Goal: Information Seeking & Learning: Learn about a topic

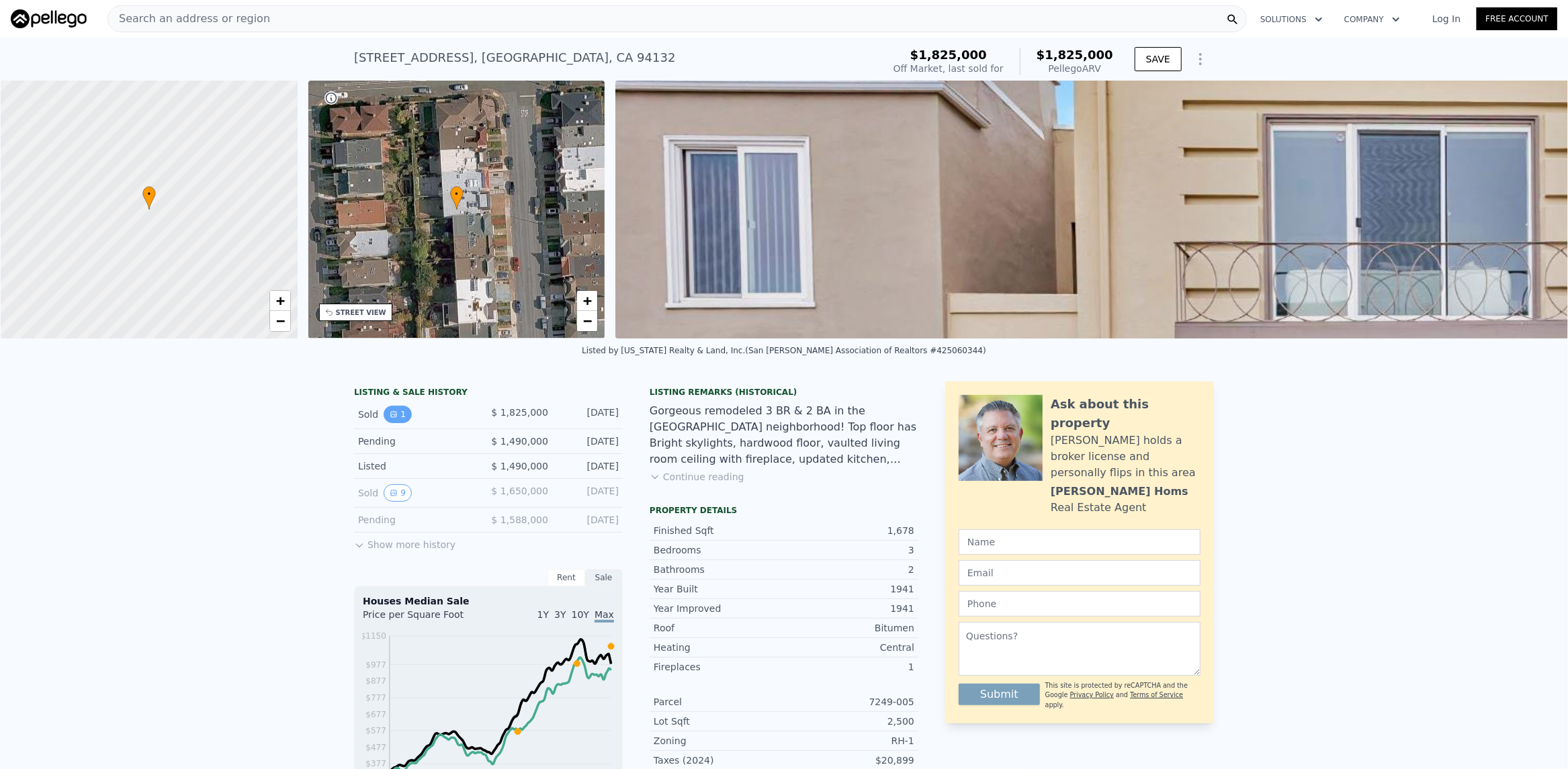
click at [388, 423] on button "1" at bounding box center [397, 415] width 28 height 18
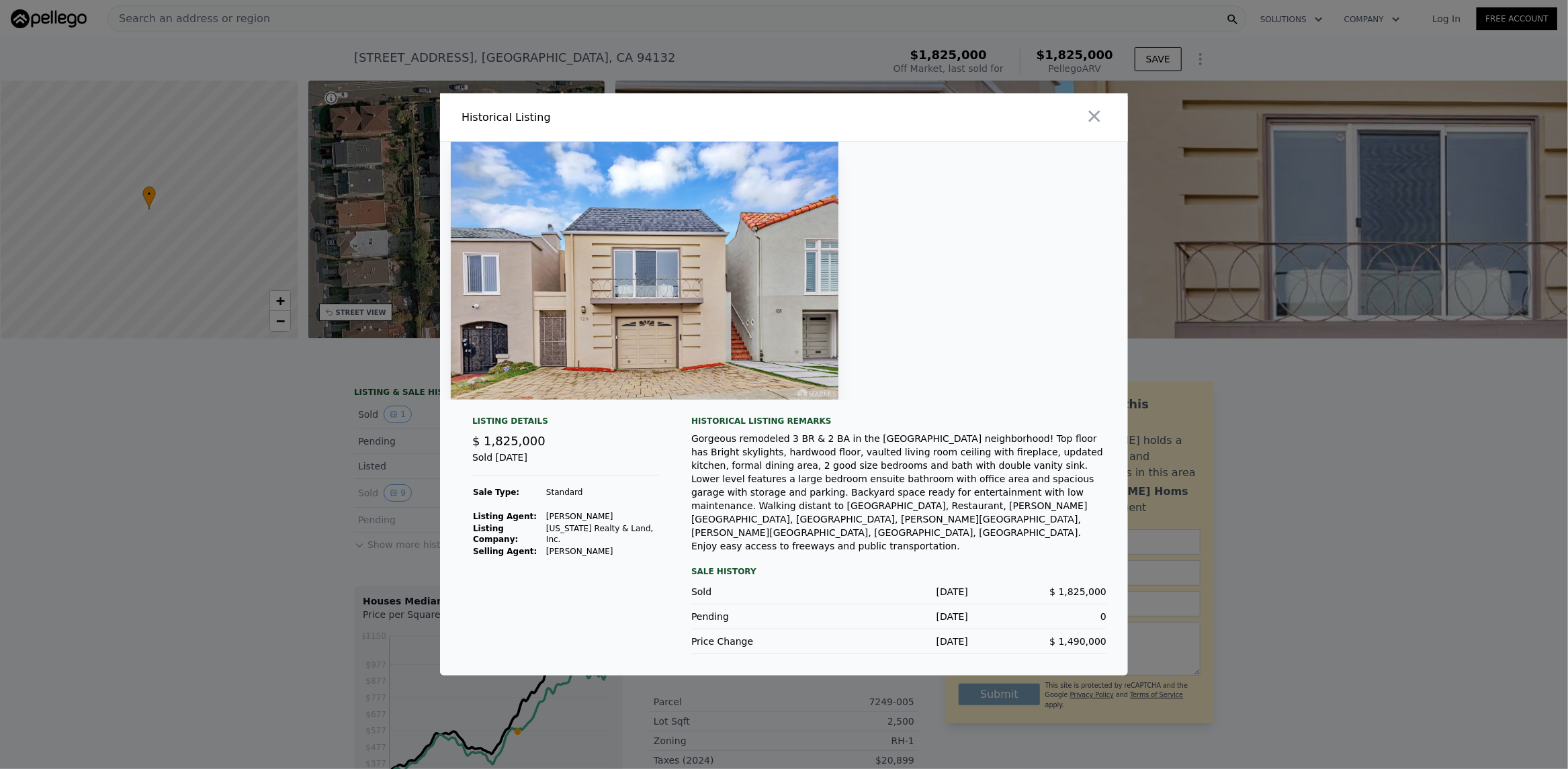
click at [1220, 442] on div at bounding box center [784, 384] width 1568 height 769
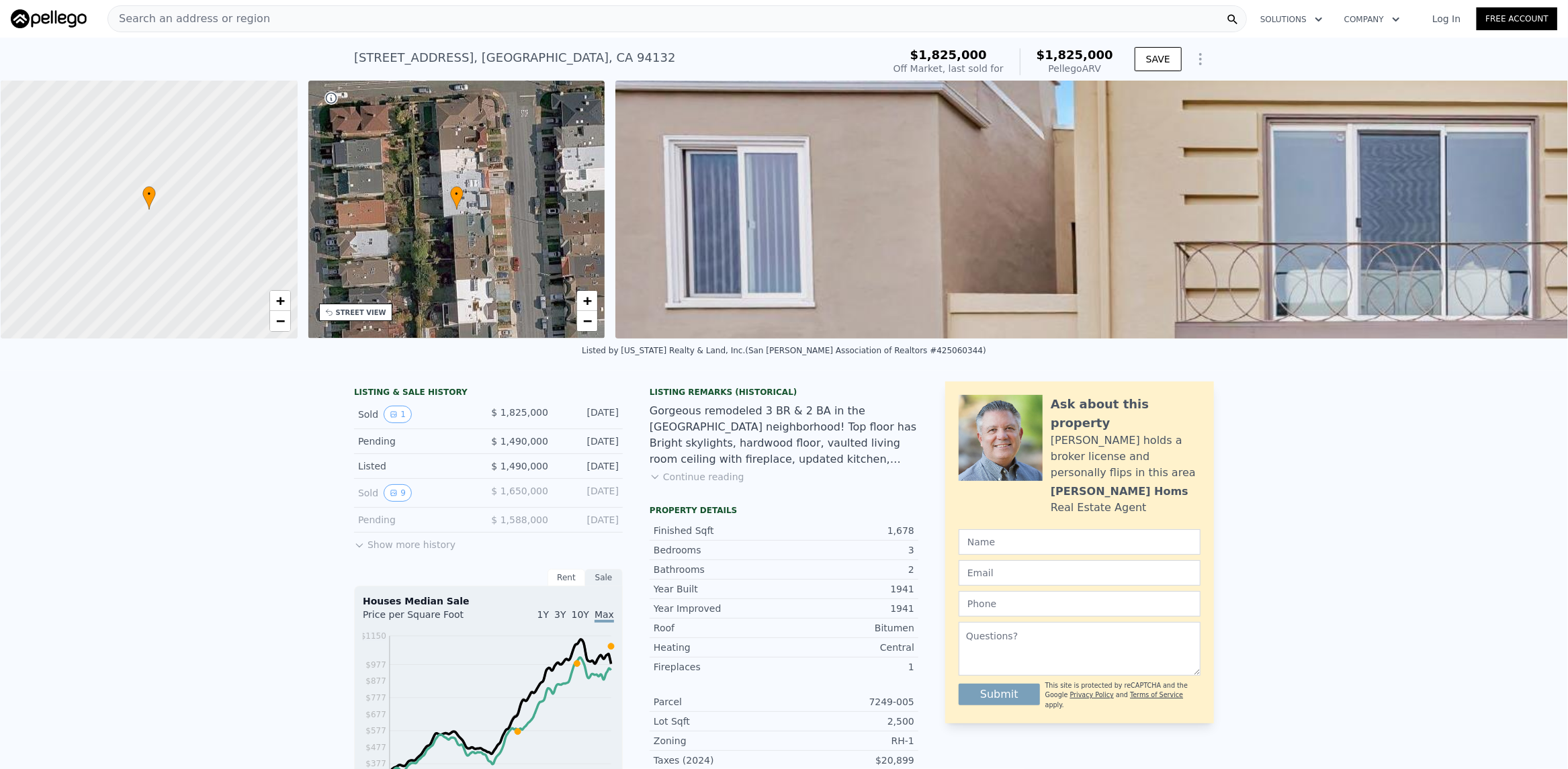
click at [416, 551] on button "Show more history" at bounding box center [405, 542] width 102 height 19
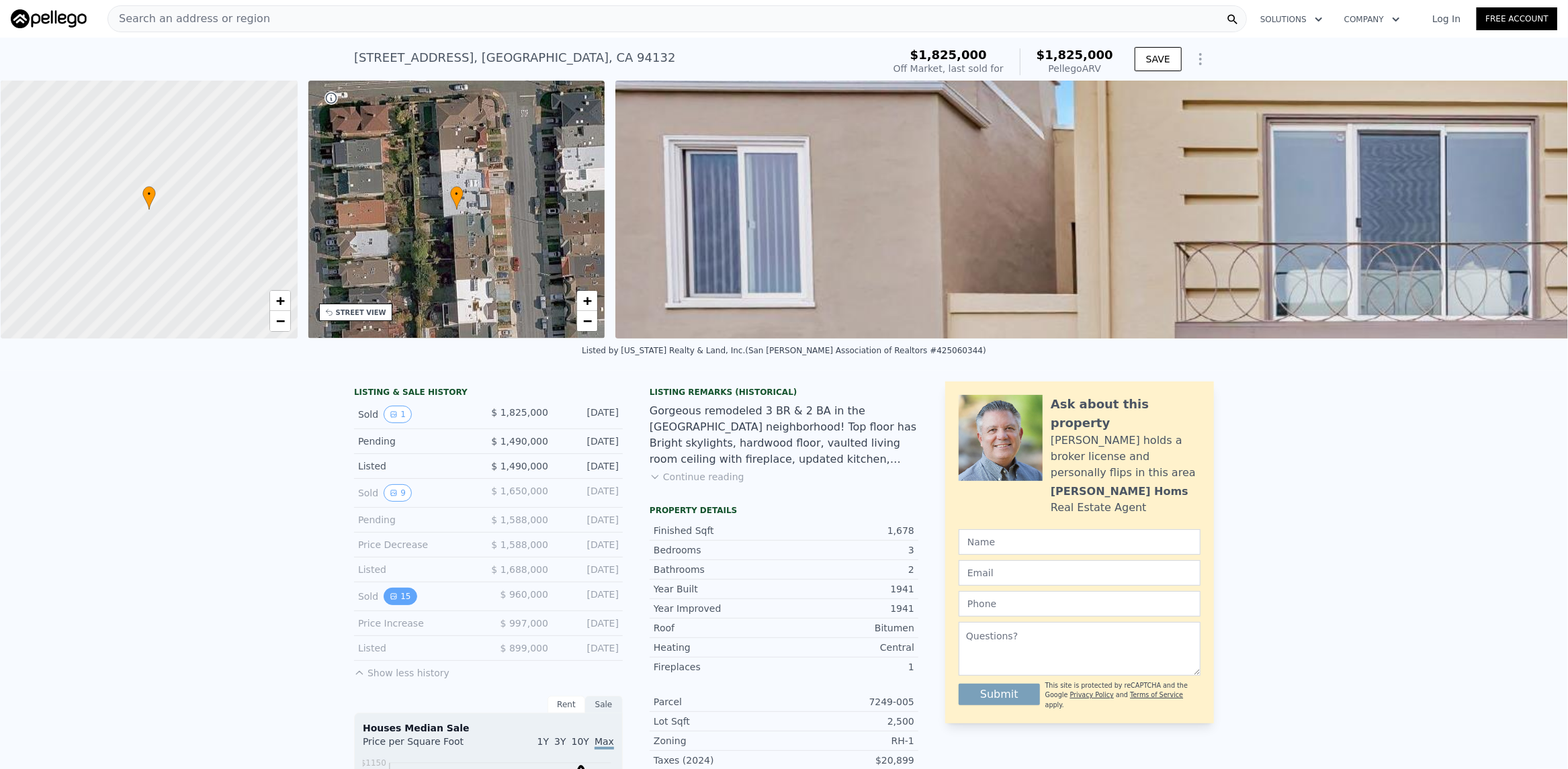
click at [392, 599] on button "15" at bounding box center [399, 596] width 33 height 18
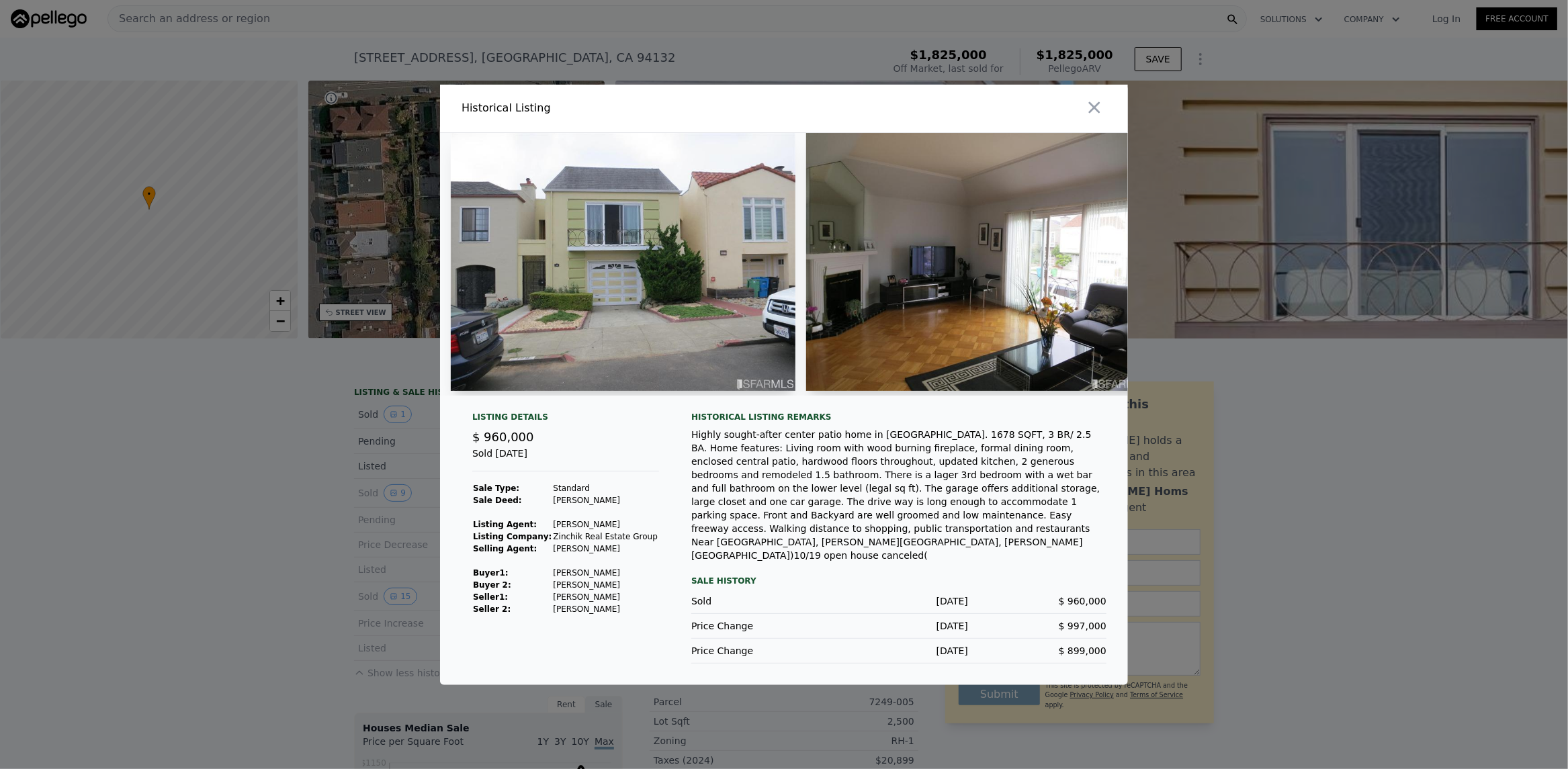
drag, startPoint x: 538, startPoint y: 415, endPoint x: 589, endPoint y: 415, distance: 51.0
click at [589, 406] on div at bounding box center [784, 270] width 688 height 273
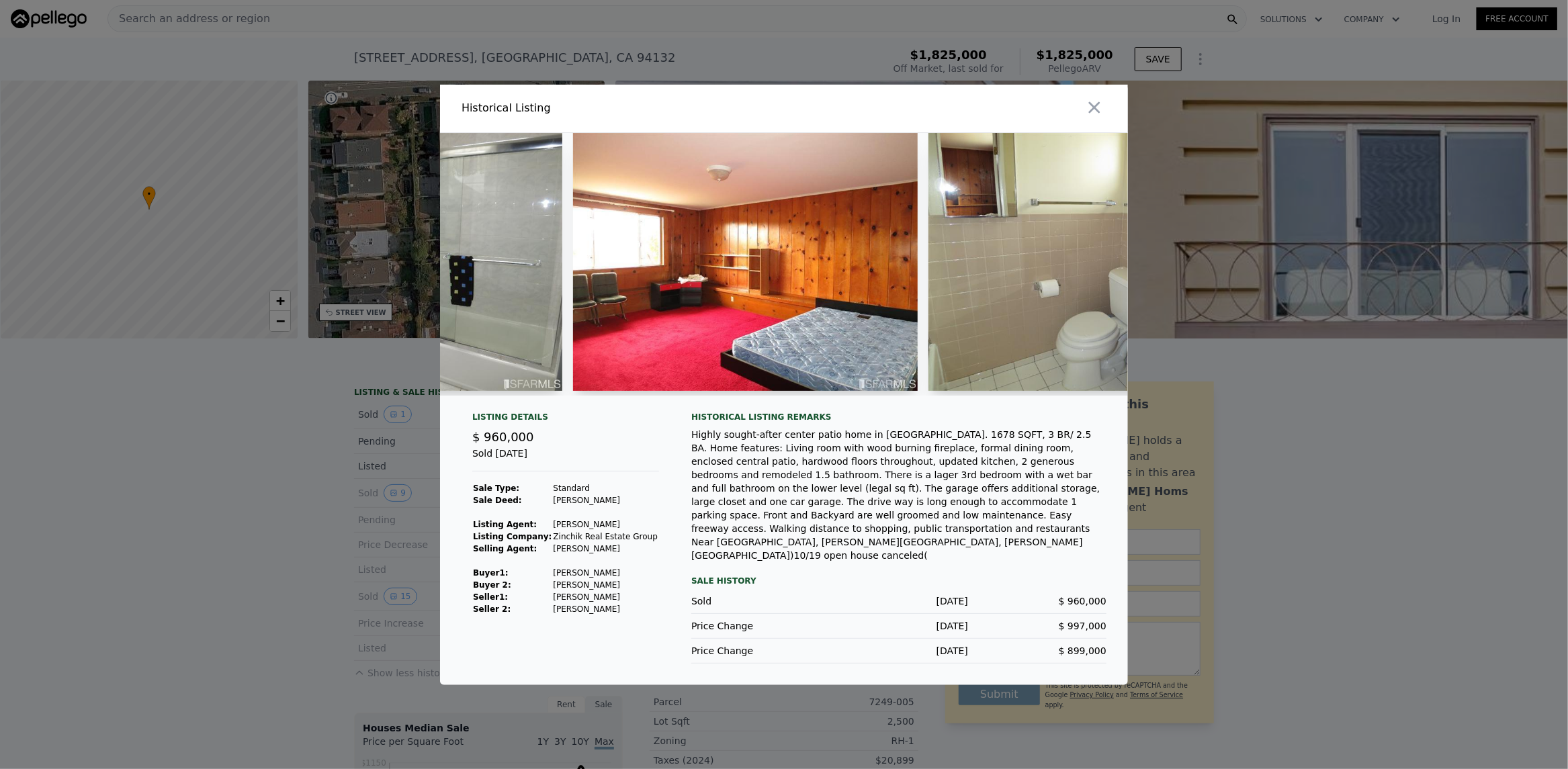
scroll to position [0, 3185]
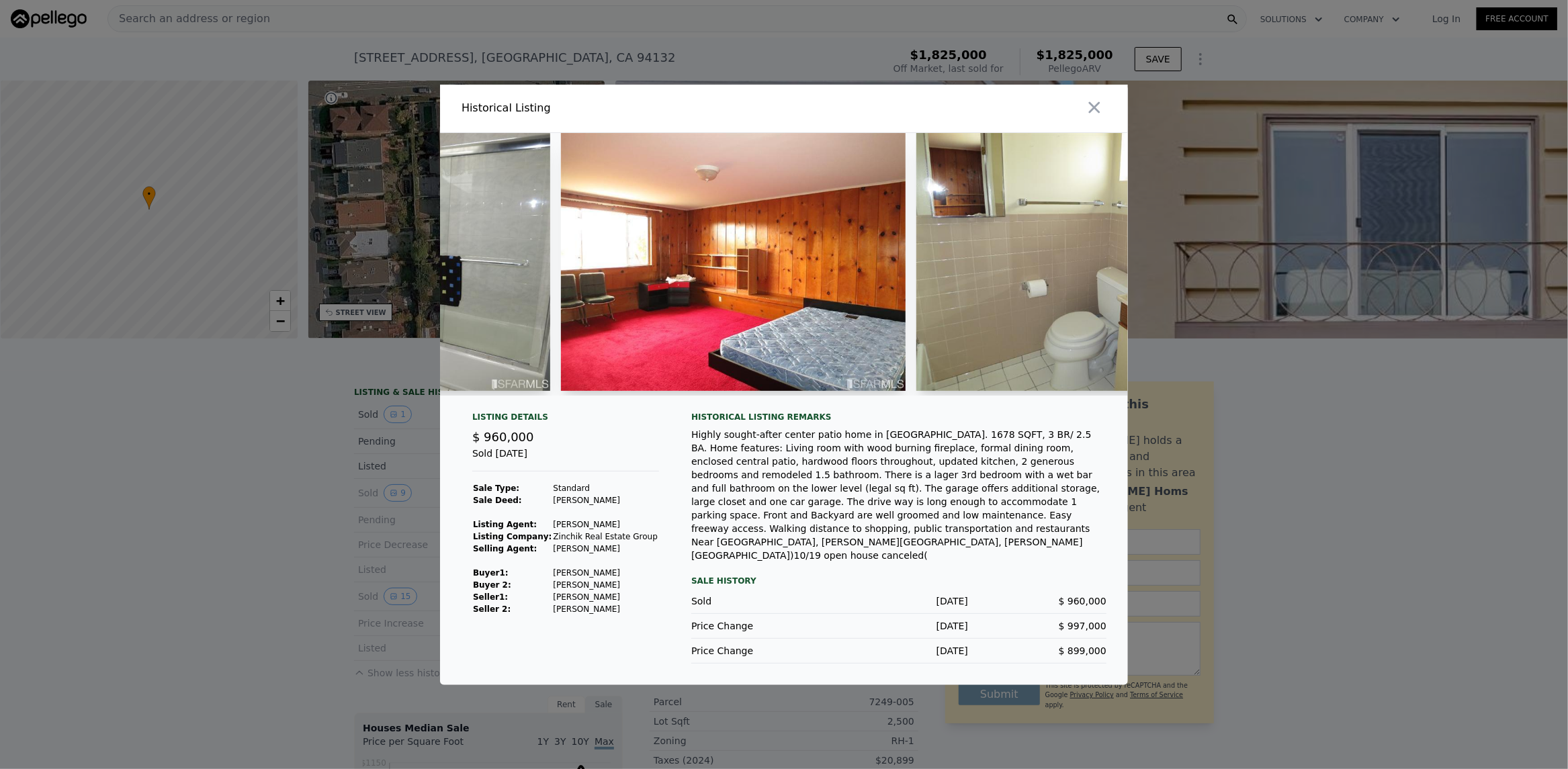
click at [372, 521] on div at bounding box center [784, 384] width 1568 height 769
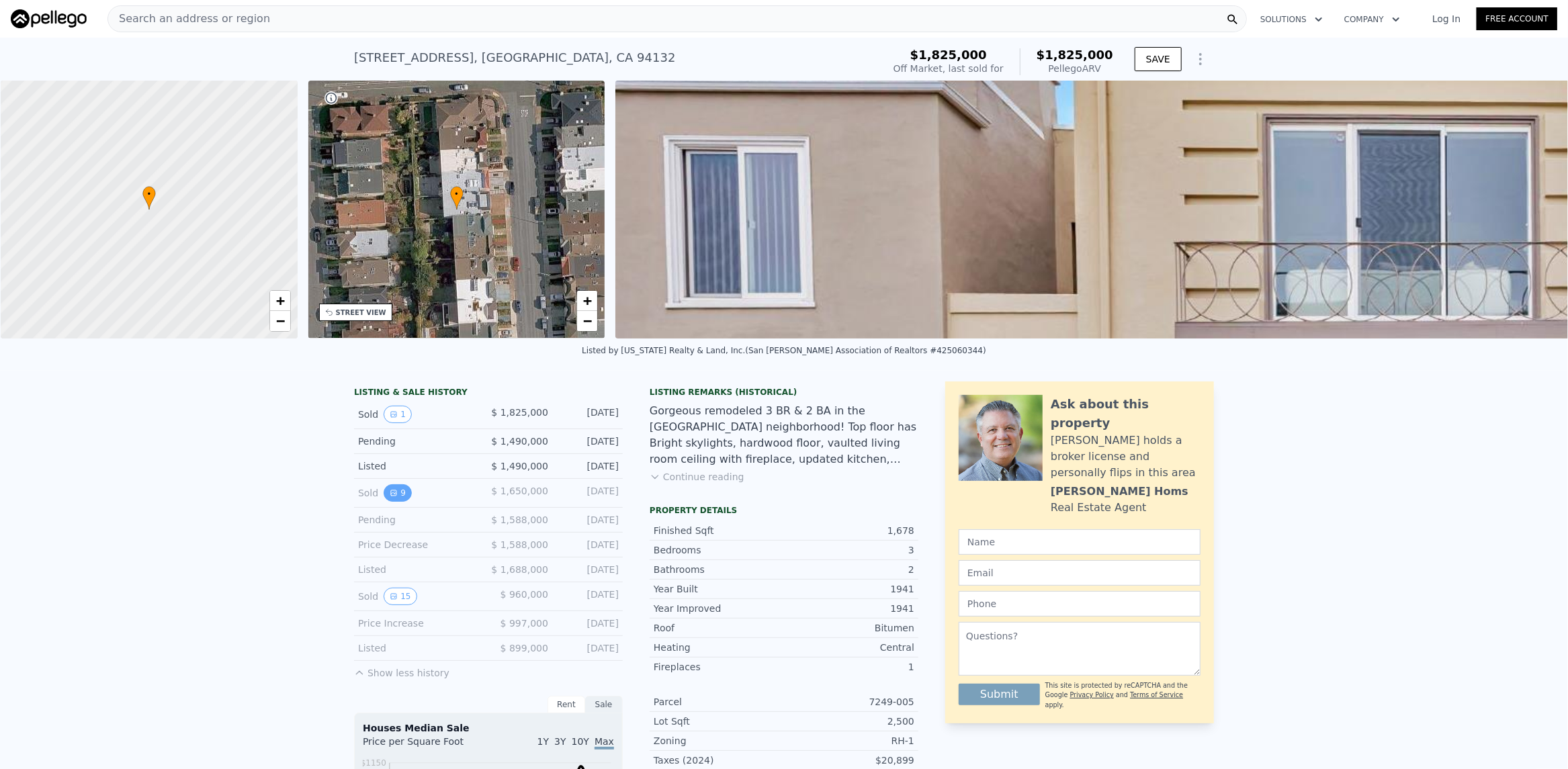
click at [389, 497] on icon "View historical data" at bounding box center [393, 493] width 8 height 8
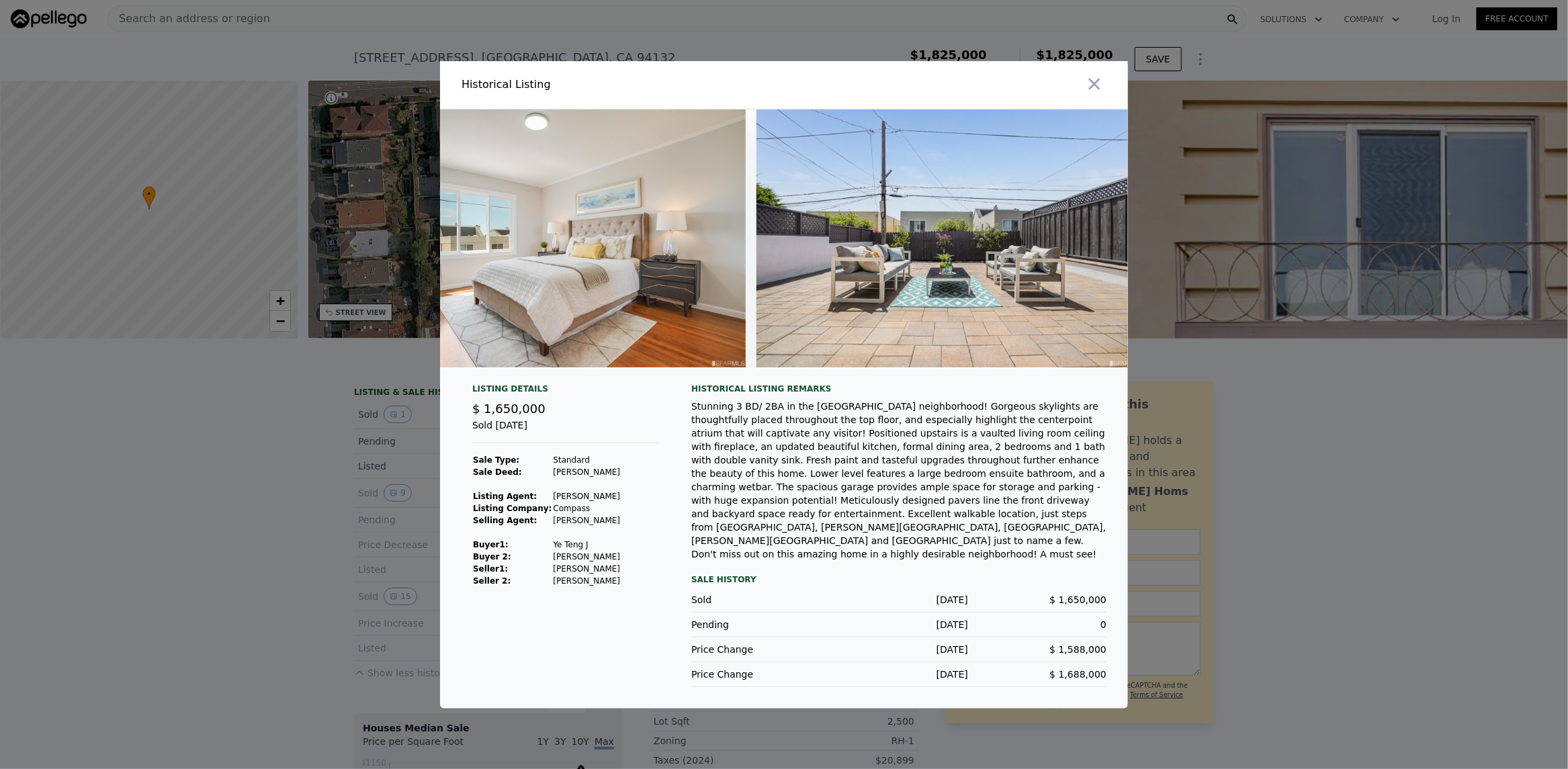
scroll to position [0, 2916]
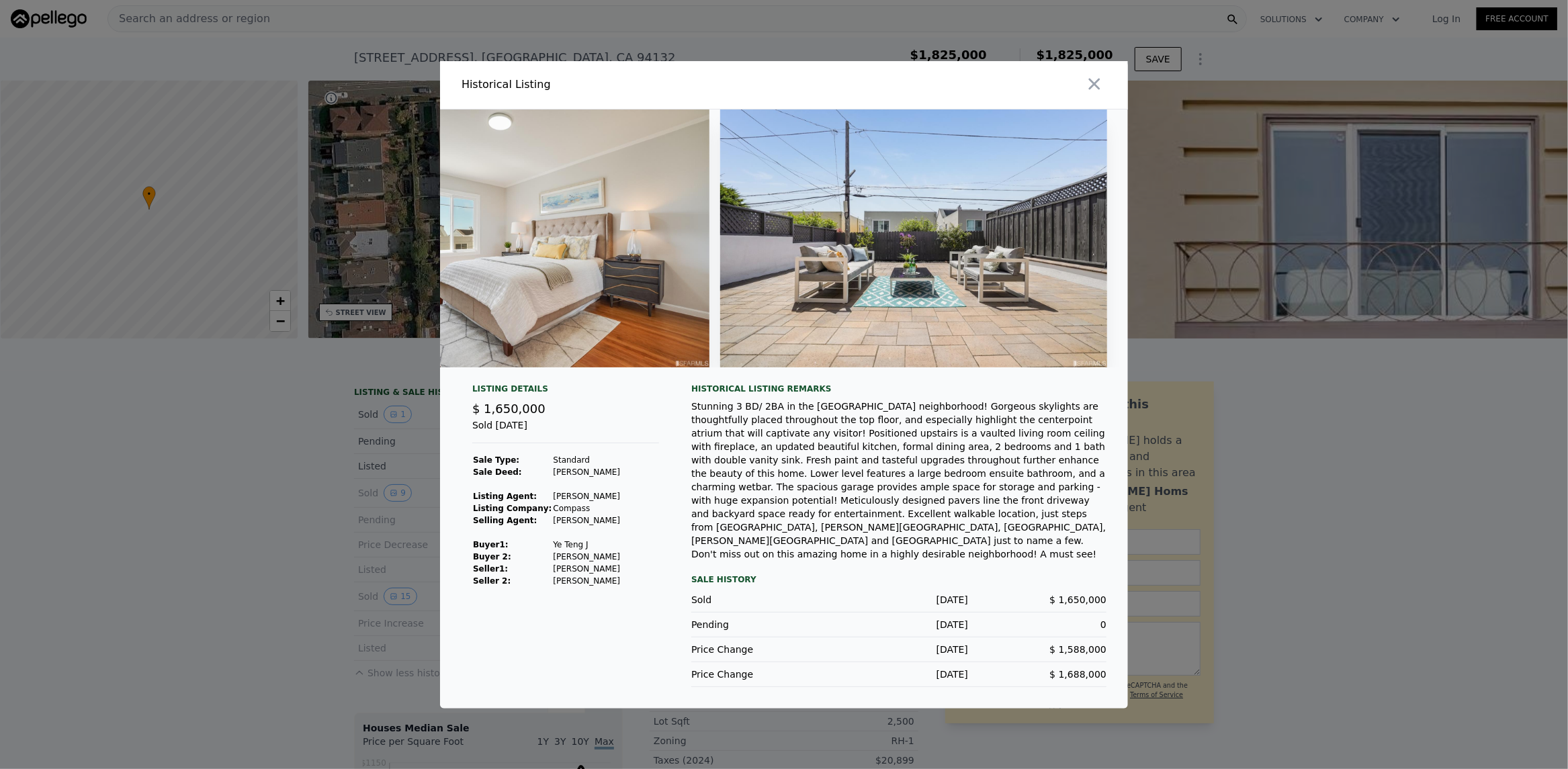
click at [1223, 422] on div at bounding box center [784, 384] width 1568 height 769
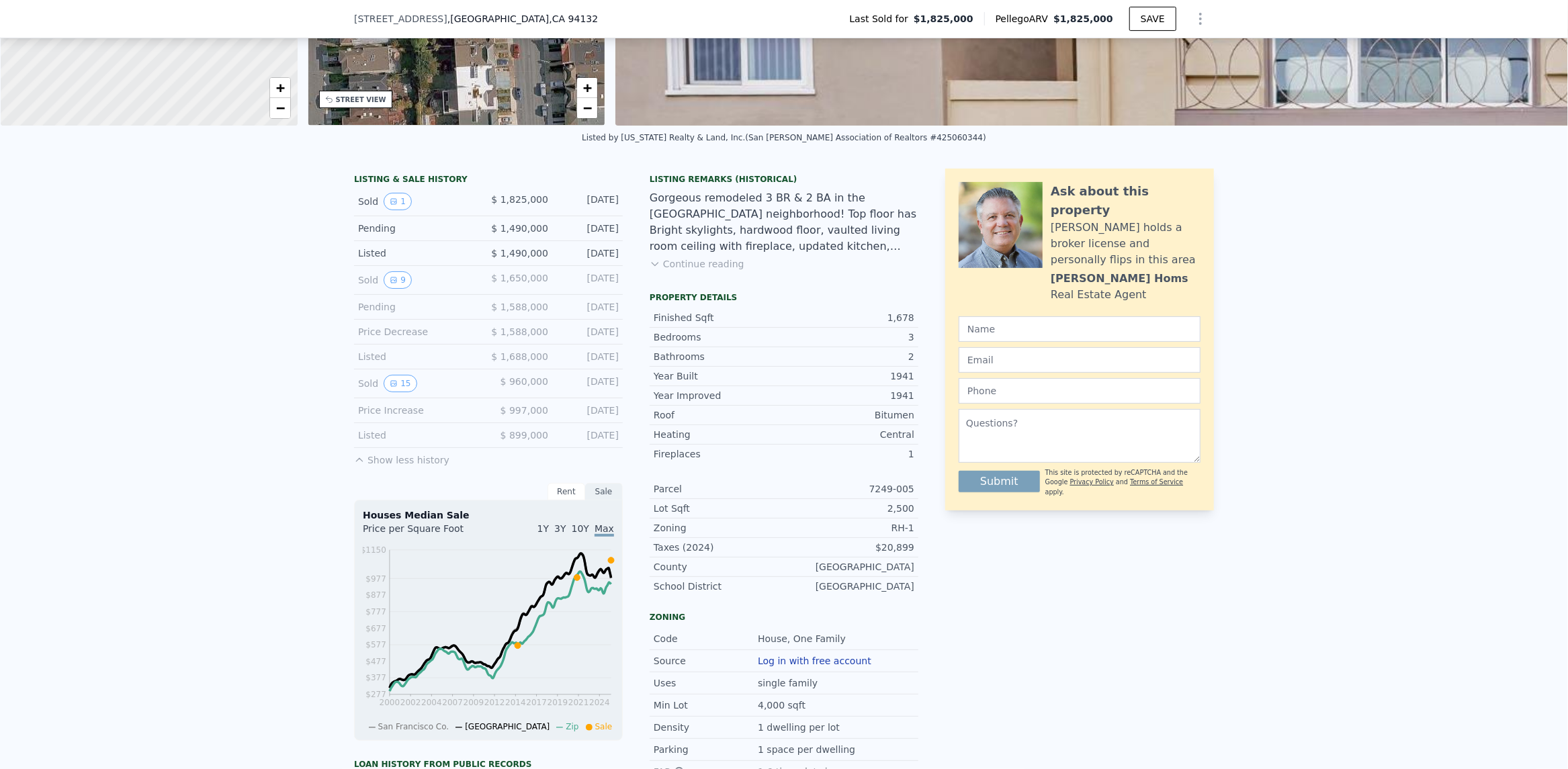
scroll to position [666, 0]
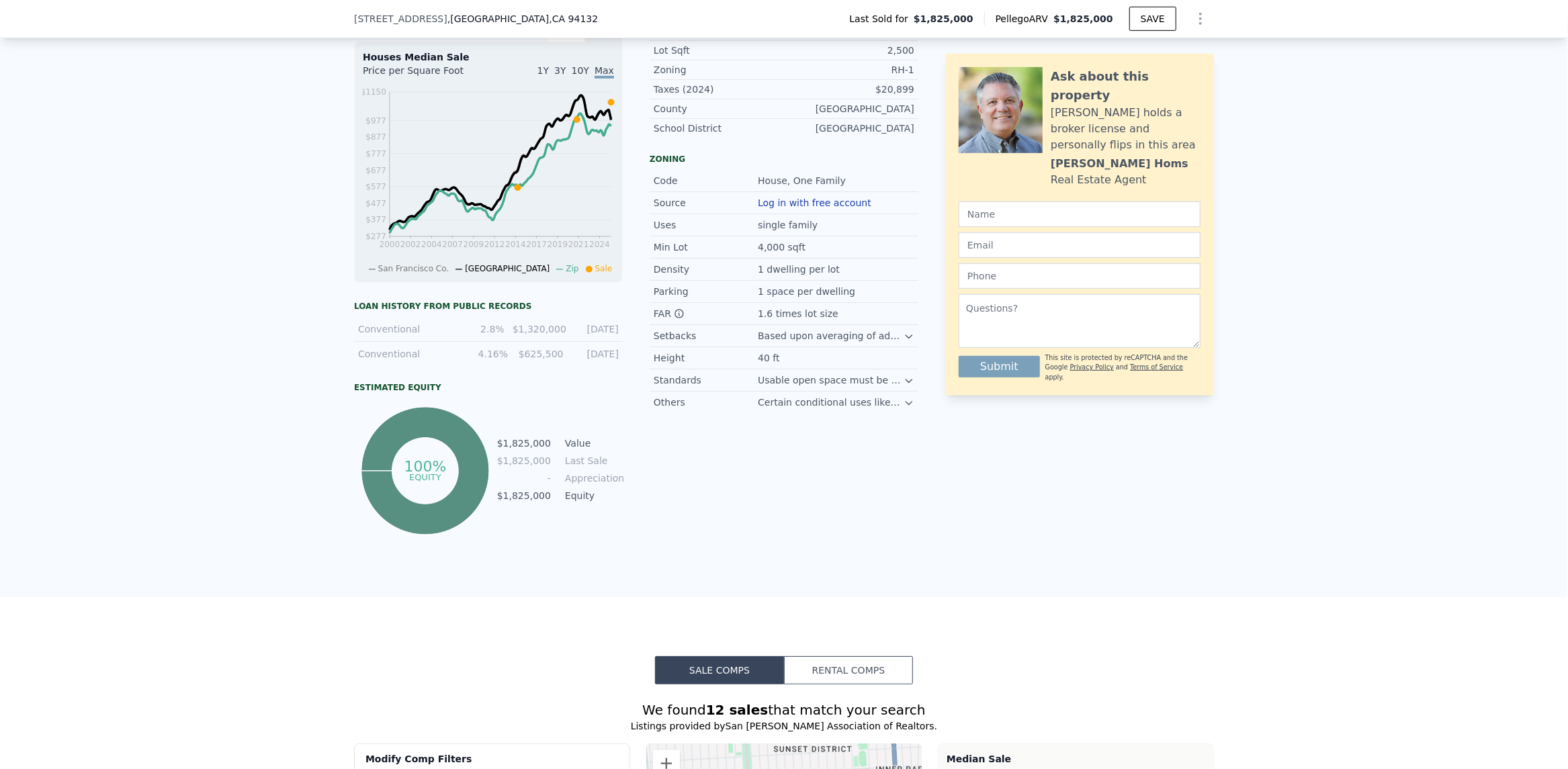
click at [886, 409] on div "Certain conditional uses like community facilities allowed." at bounding box center [831, 403] width 146 height 14
click at [894, 409] on div "Certain conditional uses like community facilities allowed." at bounding box center [831, 403] width 146 height 14
click at [896, 409] on div "Certain conditional uses like community facilities allowed." at bounding box center [831, 403] width 146 height 14
click at [907, 409] on icon at bounding box center [909, 403] width 11 height 11
click at [904, 387] on icon at bounding box center [909, 381] width 11 height 11
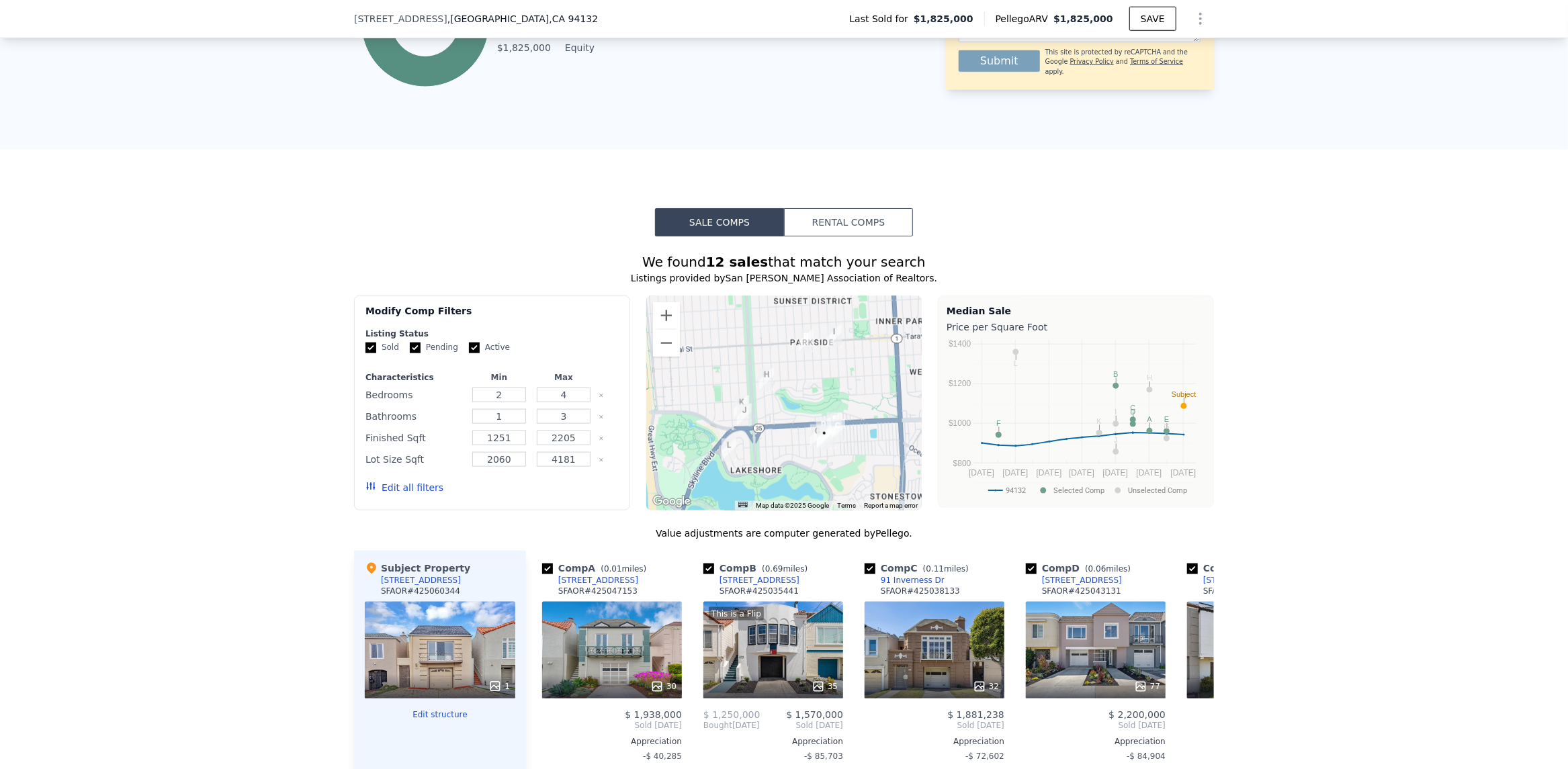
scroll to position [1338, 0]
